Goal: Task Accomplishment & Management: Complete application form

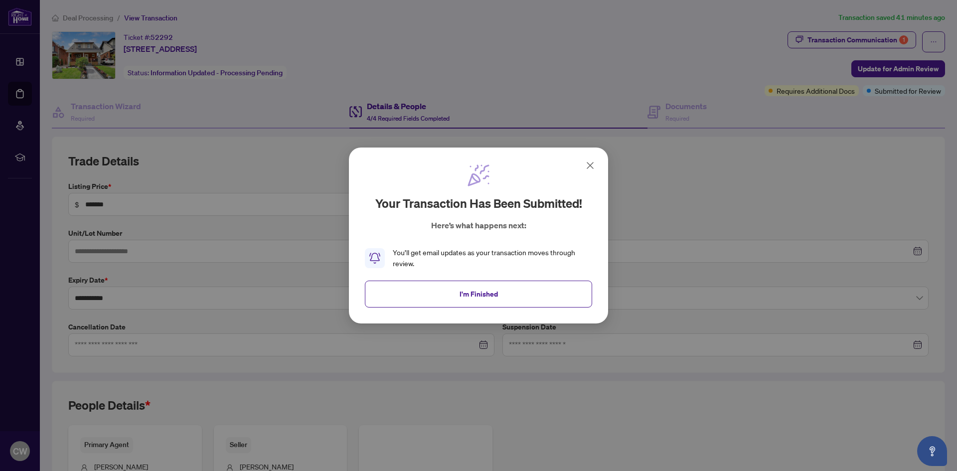
click at [592, 163] on icon at bounding box center [590, 165] width 12 height 12
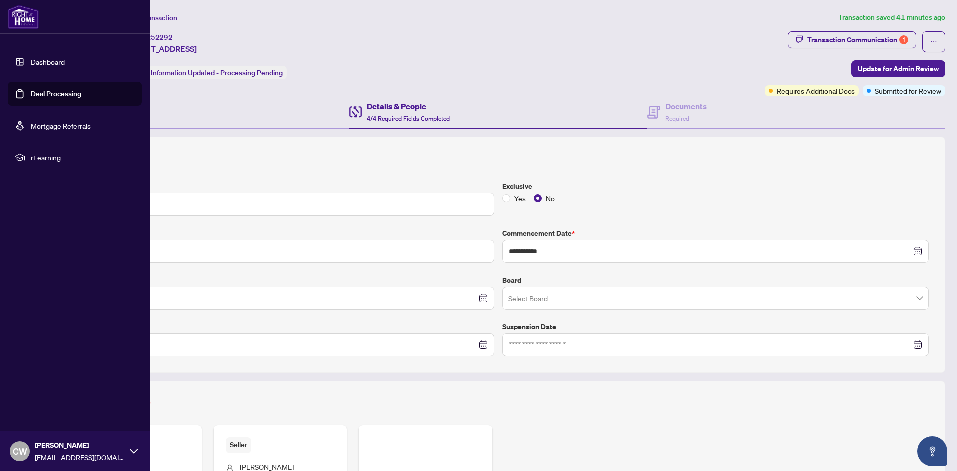
click at [34, 94] on link "Deal Processing" at bounding box center [56, 93] width 50 height 9
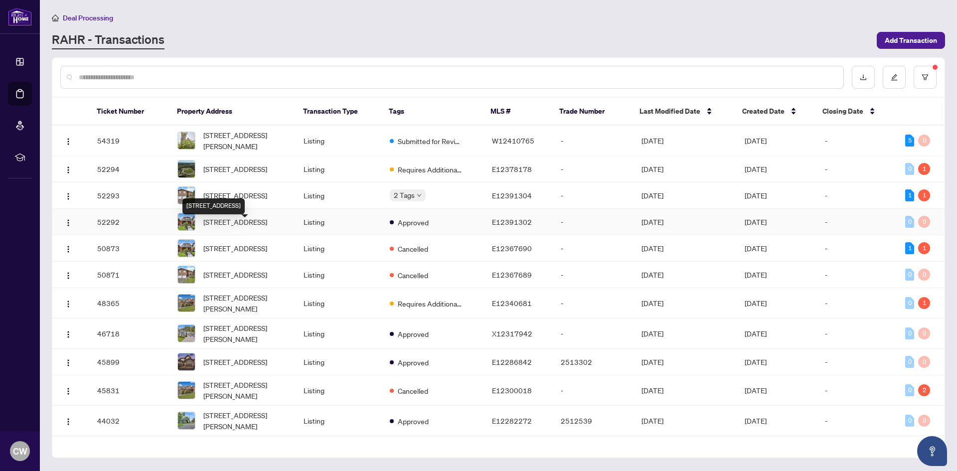
click at [264, 227] on span "[STREET_ADDRESS]" at bounding box center [235, 221] width 64 height 11
click at [267, 227] on span "[STREET_ADDRESS]" at bounding box center [235, 221] width 64 height 11
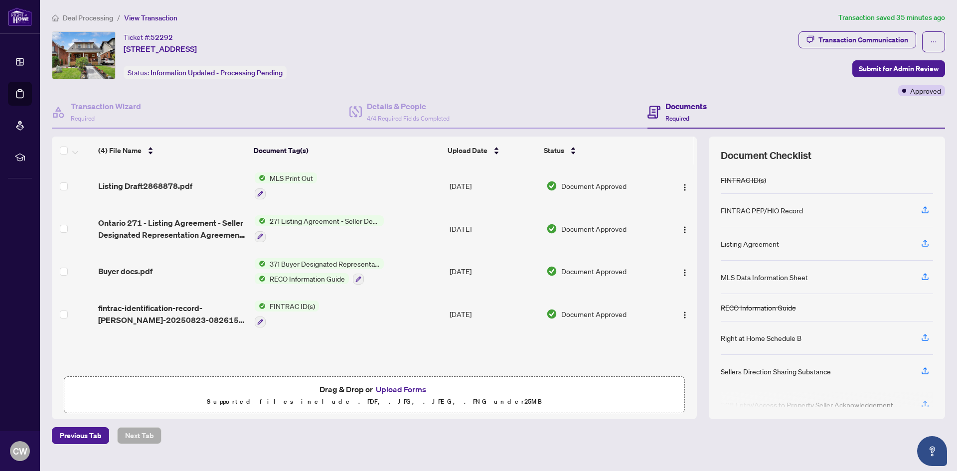
click at [394, 390] on button "Upload Forms" at bounding box center [401, 389] width 56 height 13
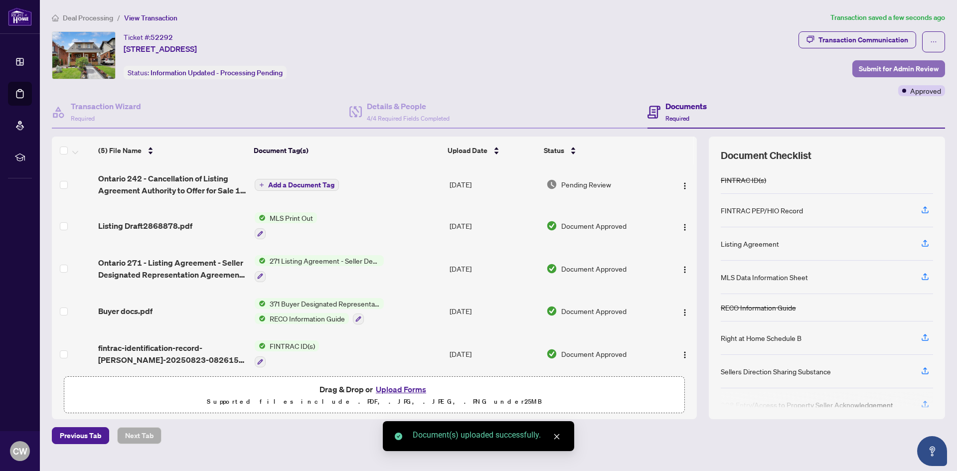
click at [887, 67] on span "Submit for Admin Review" at bounding box center [899, 69] width 80 height 16
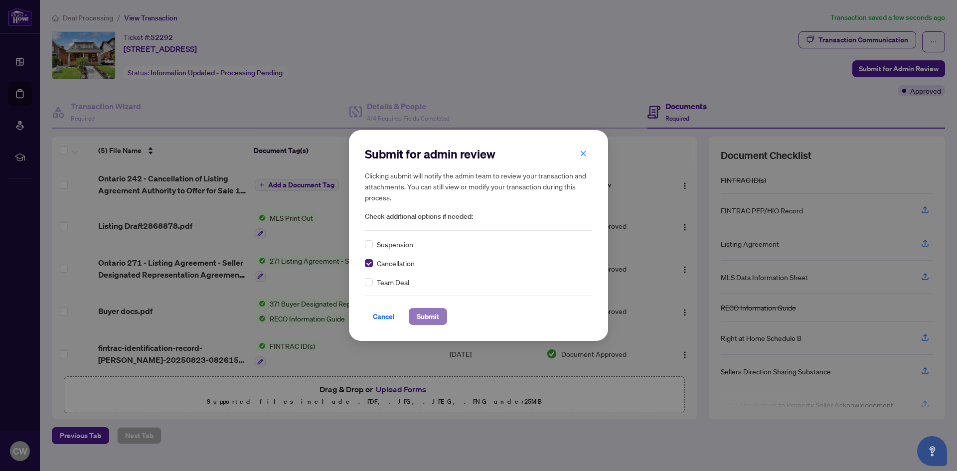
click at [425, 317] on span "Submit" at bounding box center [428, 317] width 22 height 16
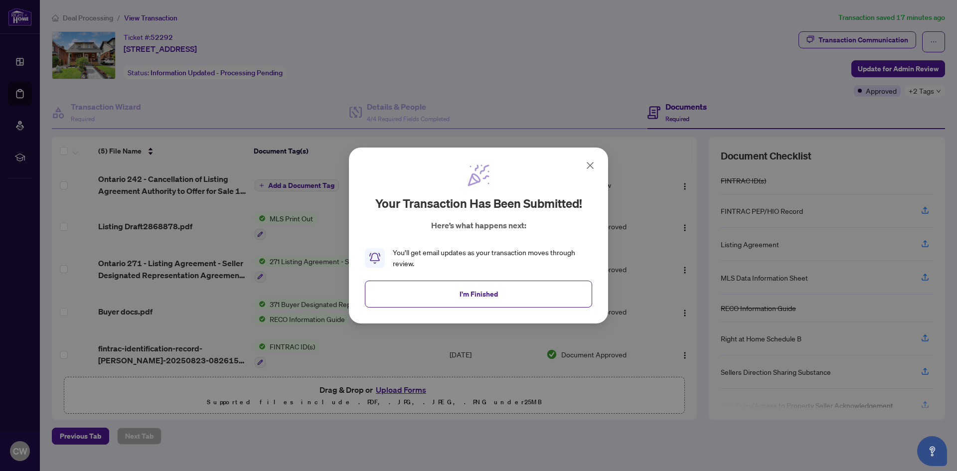
click at [592, 160] on icon at bounding box center [590, 165] width 12 height 12
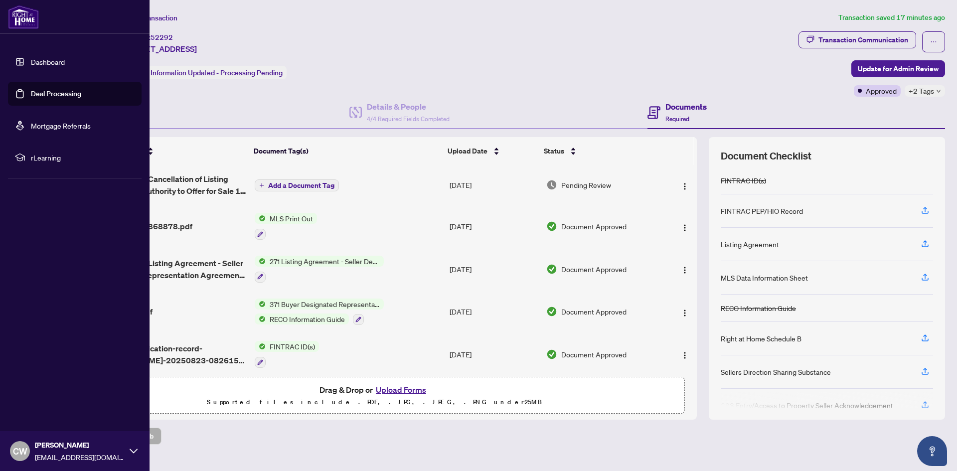
click at [73, 98] on link "Deal Processing" at bounding box center [56, 93] width 50 height 9
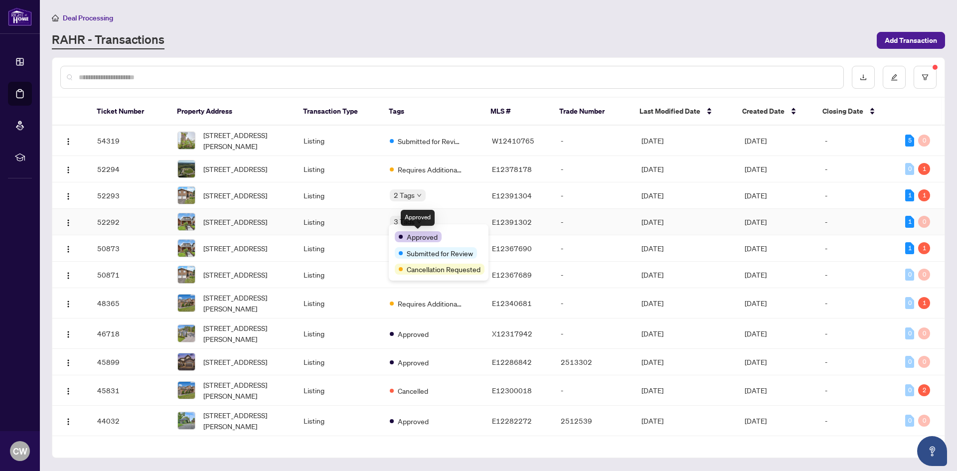
click at [417, 231] on span "Approved" at bounding box center [422, 236] width 31 height 11
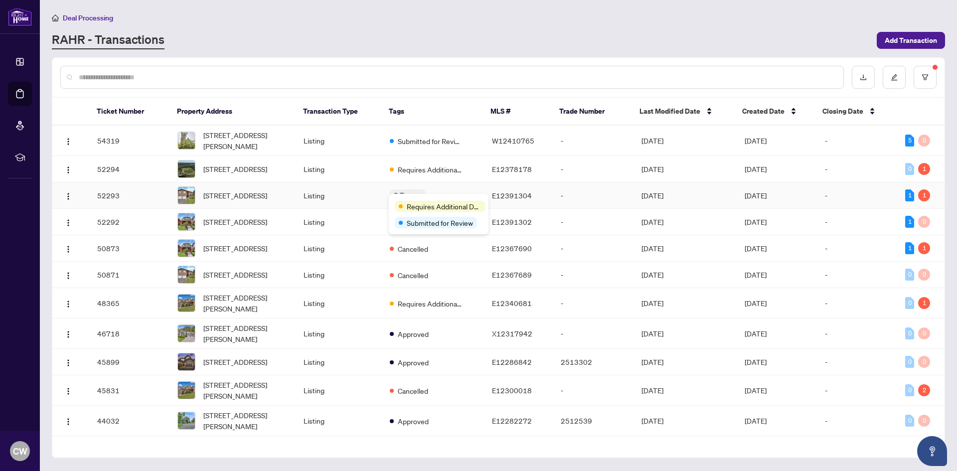
click at [420, 199] on div "Requires Additional Docs Submitted for Review" at bounding box center [439, 214] width 100 height 40
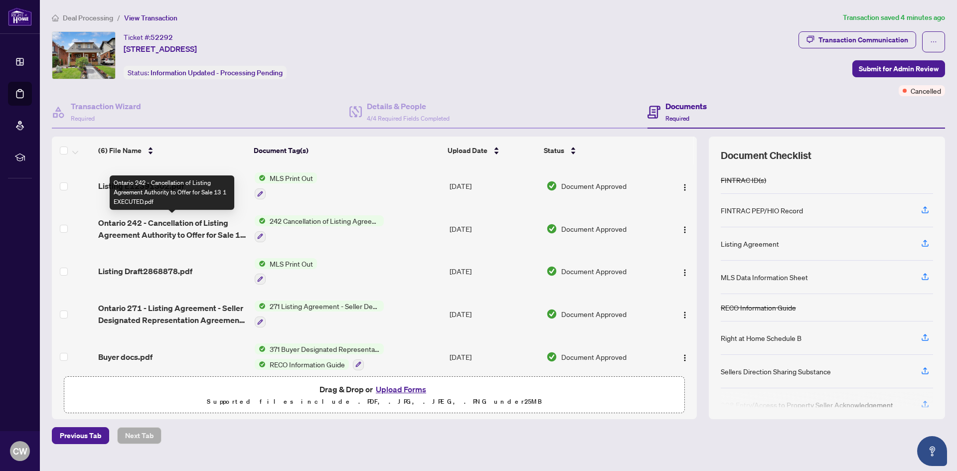
click at [200, 221] on span "Ontario 242 - Cancellation of Listing Agreement Authority to Offer for Sale 13 …" at bounding box center [172, 229] width 148 height 24
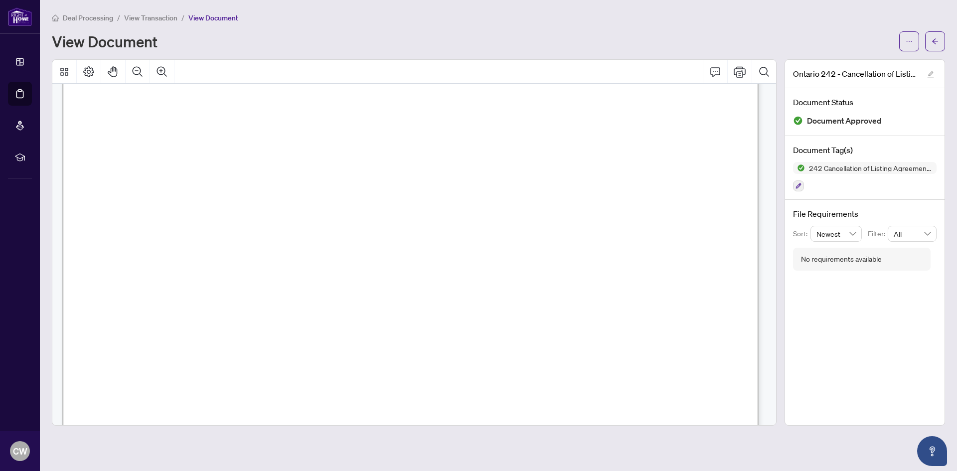
scroll to position [181, 0]
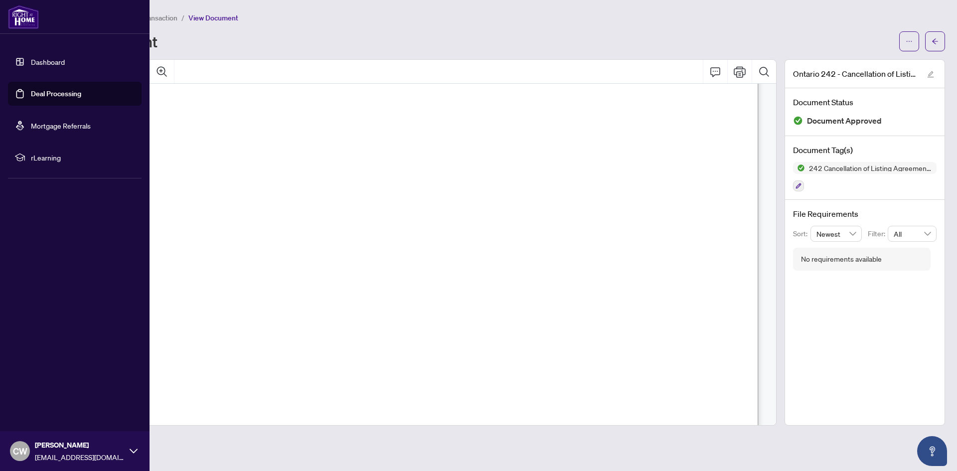
click at [31, 89] on link "Deal Processing" at bounding box center [56, 93] width 50 height 9
